Goal: Information Seeking & Learning: Learn about a topic

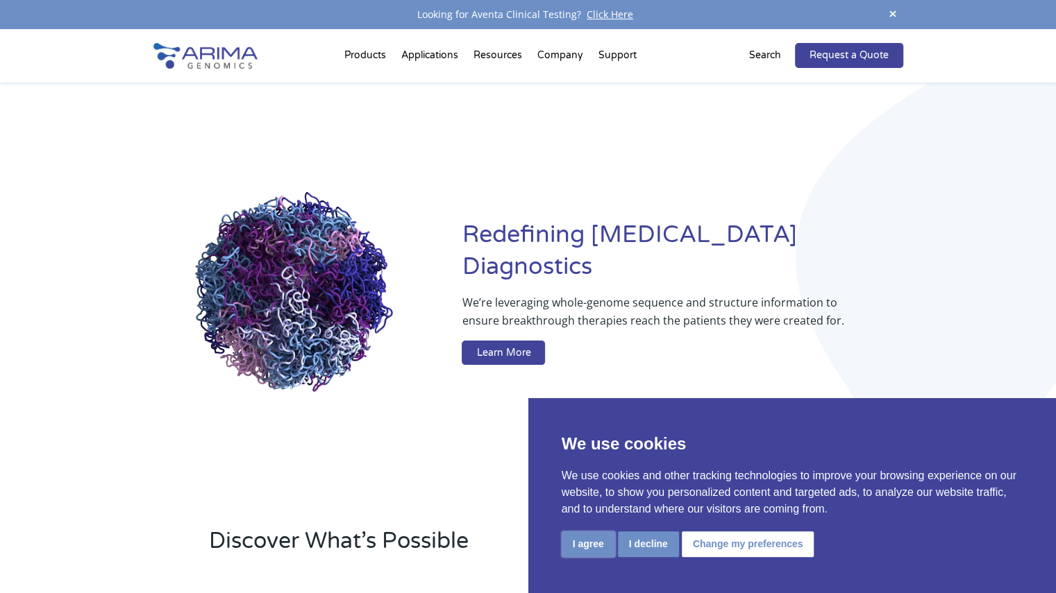
click at [591, 546] on button "I agree" at bounding box center [587, 545] width 53 height 26
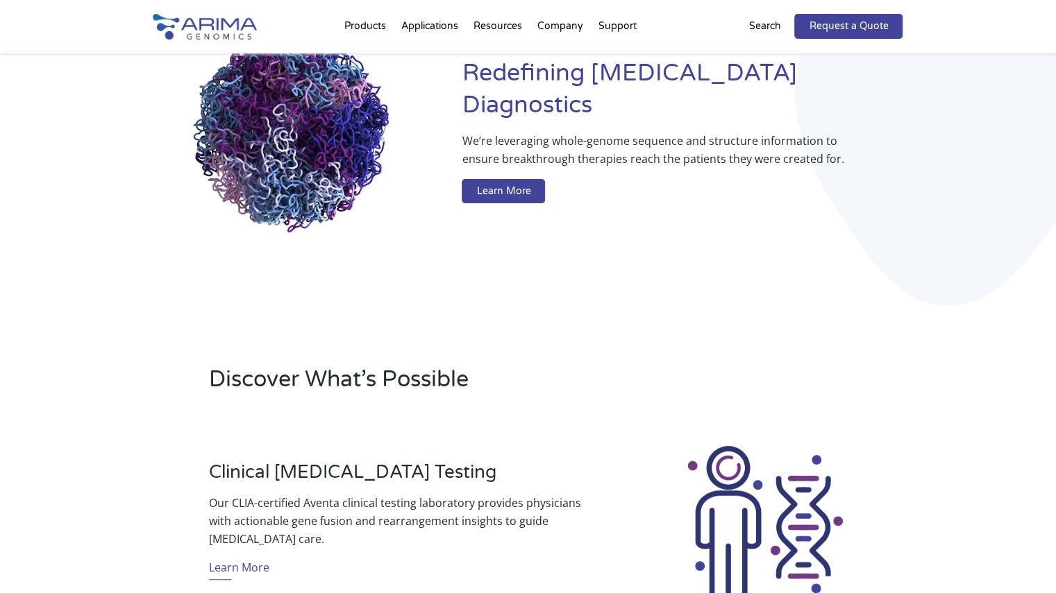
scroll to position [117, 0]
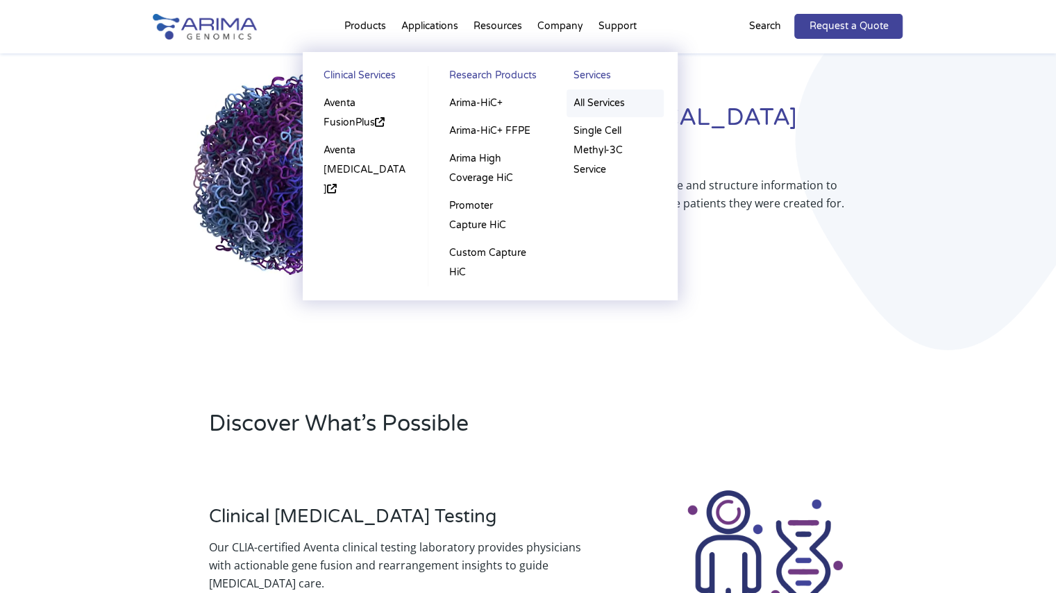
click at [600, 103] on link "All Services" at bounding box center [614, 104] width 97 height 28
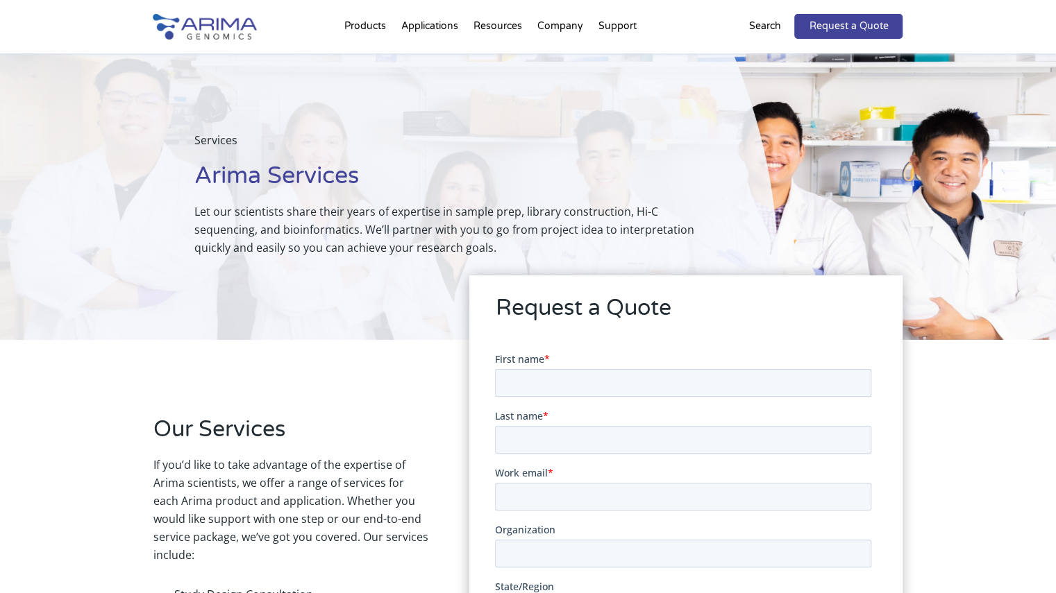
scroll to position [5, 0]
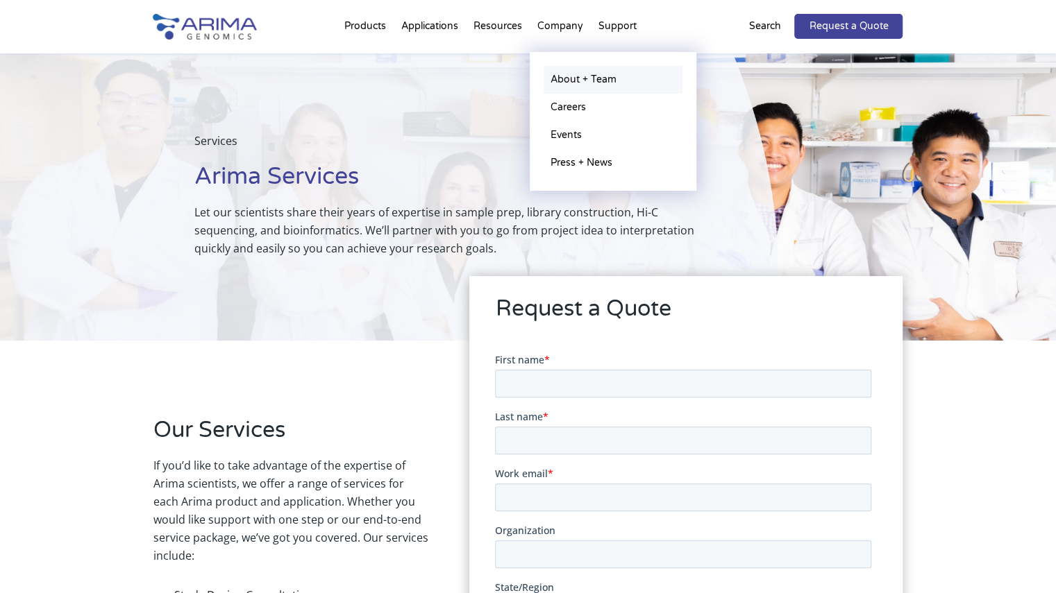
click at [577, 84] on link "About + Team" at bounding box center [612, 80] width 139 height 28
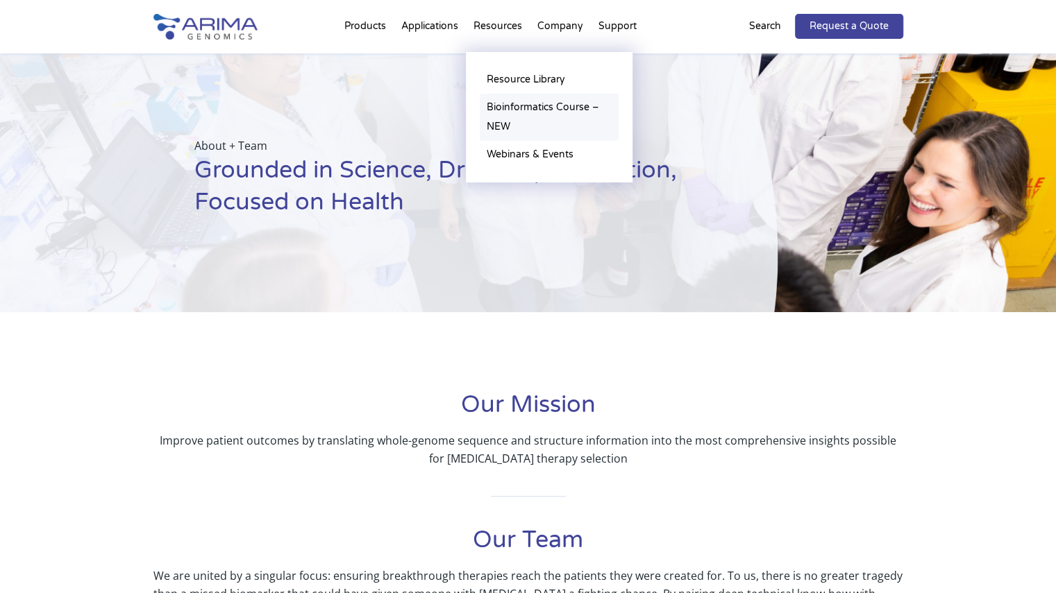
click at [564, 110] on link "Bioinformatics Course – NEW" at bounding box center [549, 117] width 139 height 47
